Goal: Information Seeking & Learning: Understand process/instructions

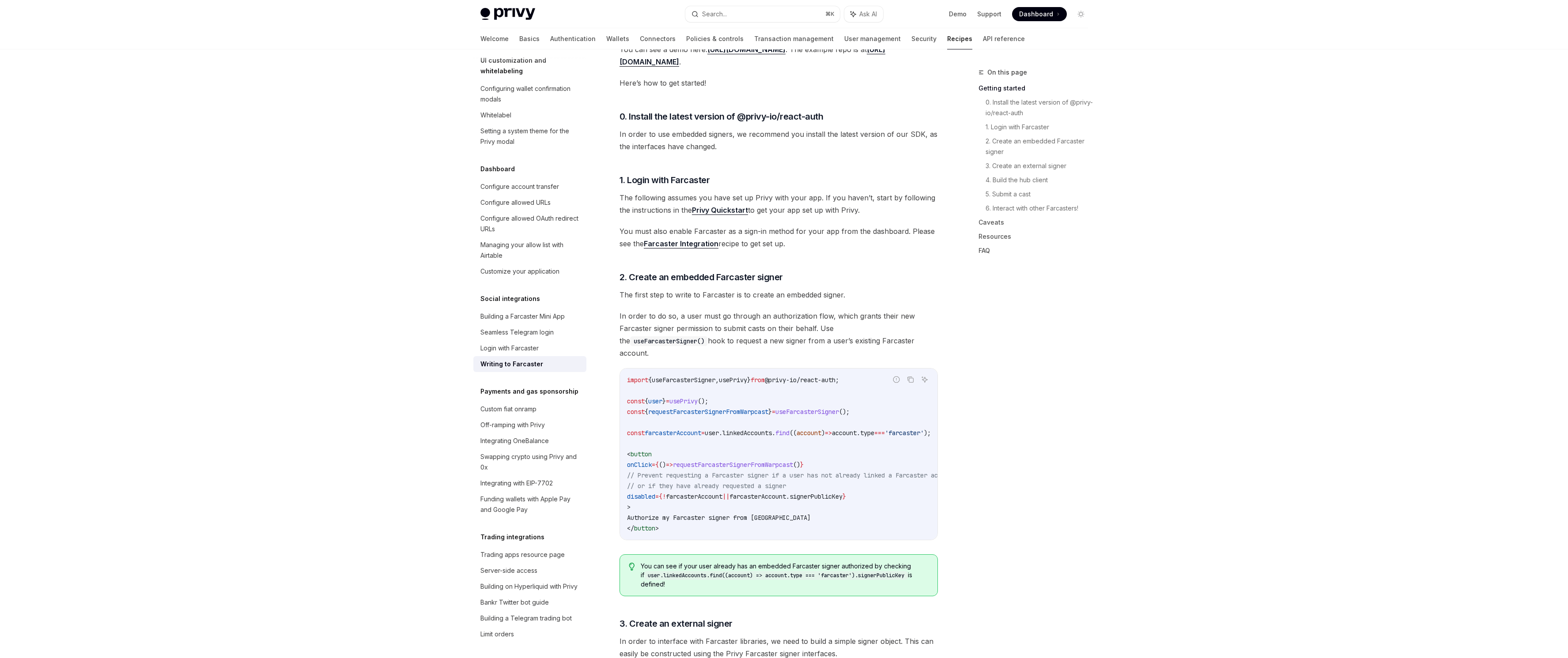
scroll to position [237, 0]
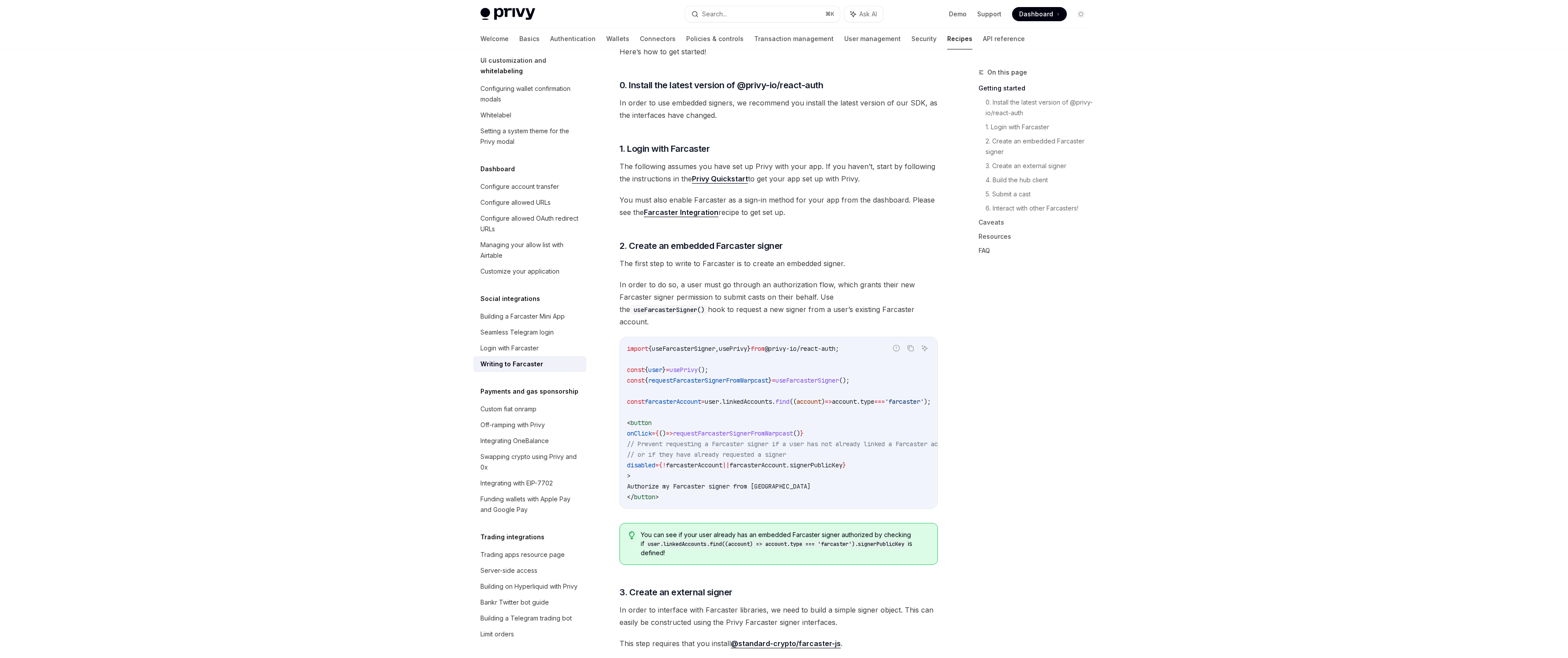
click at [822, 343] on code "import { useFarcasterSigner , usePrivy } from @ privy - io / react - auth ; con…" at bounding box center [802, 422] width 350 height 159
click at [806, 258] on span "The first step to write to Farcaster is to create an embedded signer." at bounding box center [778, 263] width 318 height 12
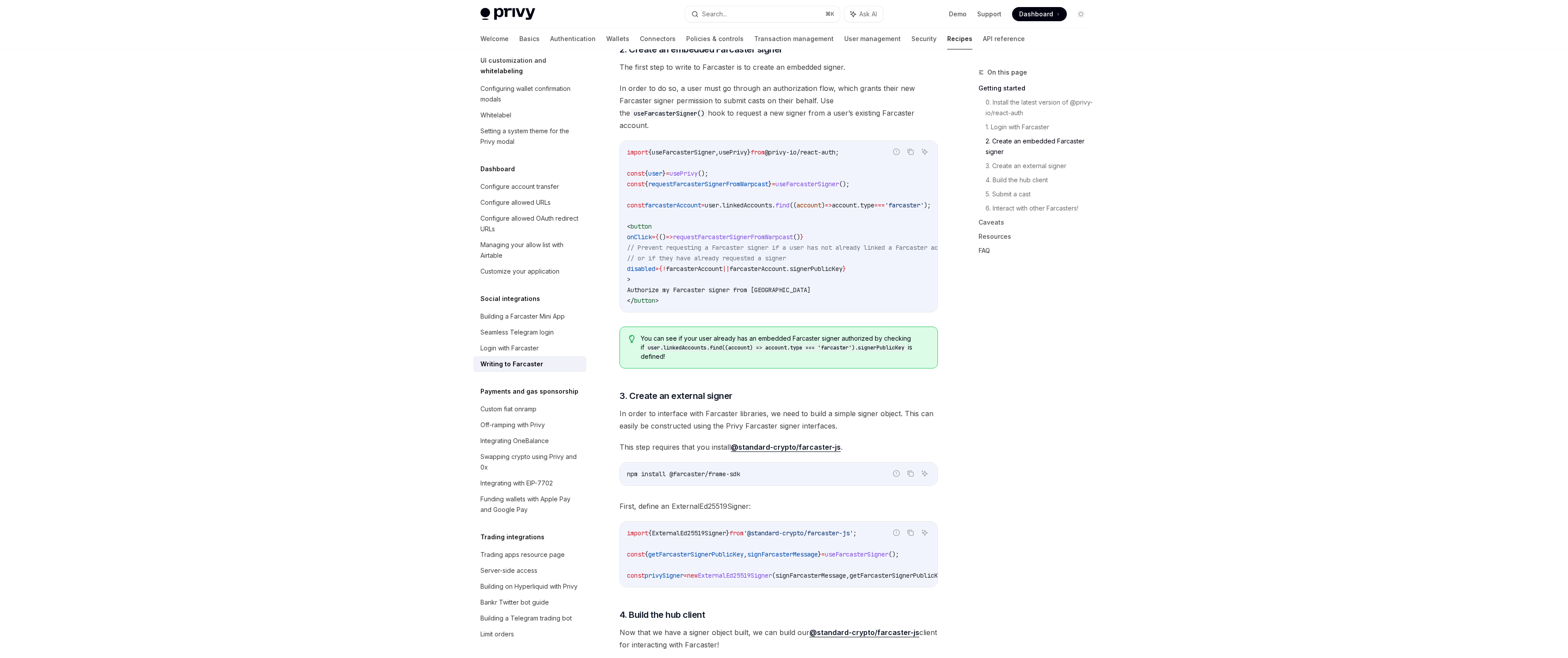
scroll to position [443, 0]
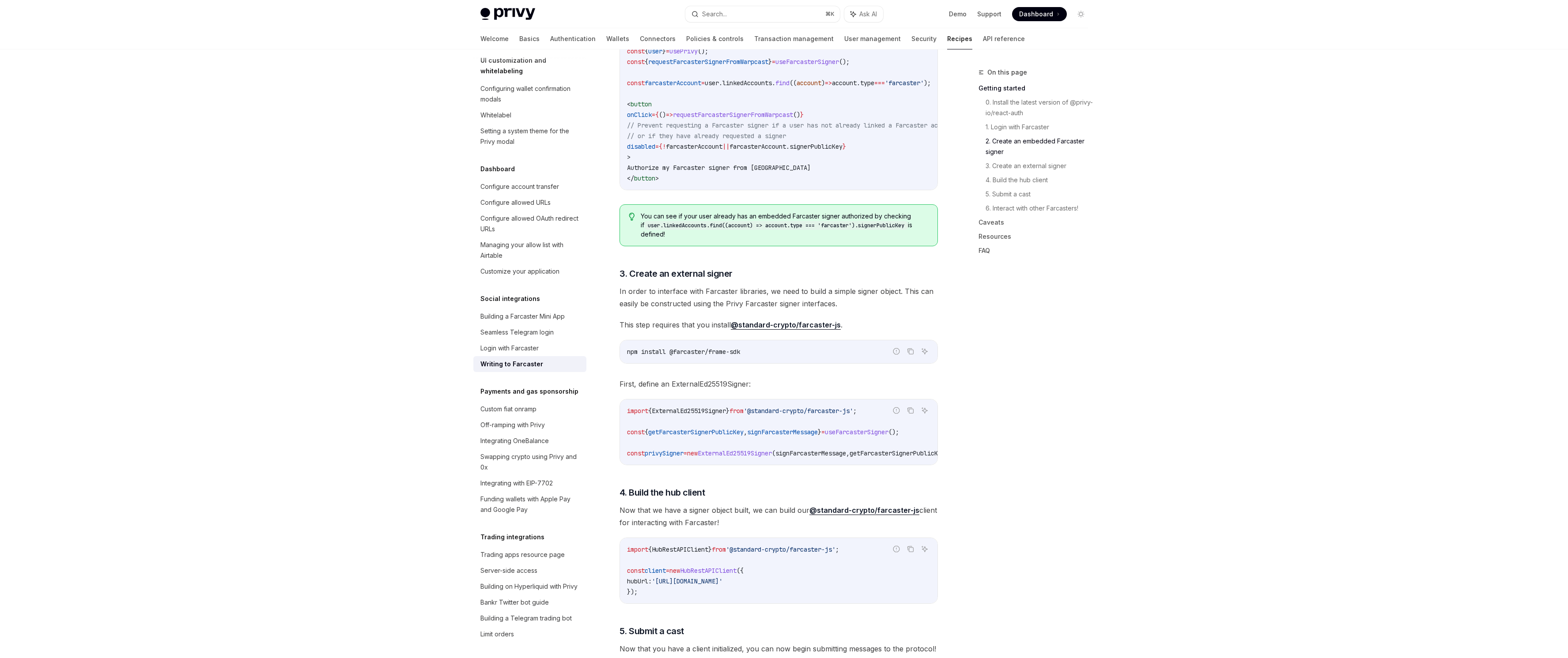
scroll to position [557, 0]
